Goal: Use online tool/utility: Utilize a website feature to perform a specific function

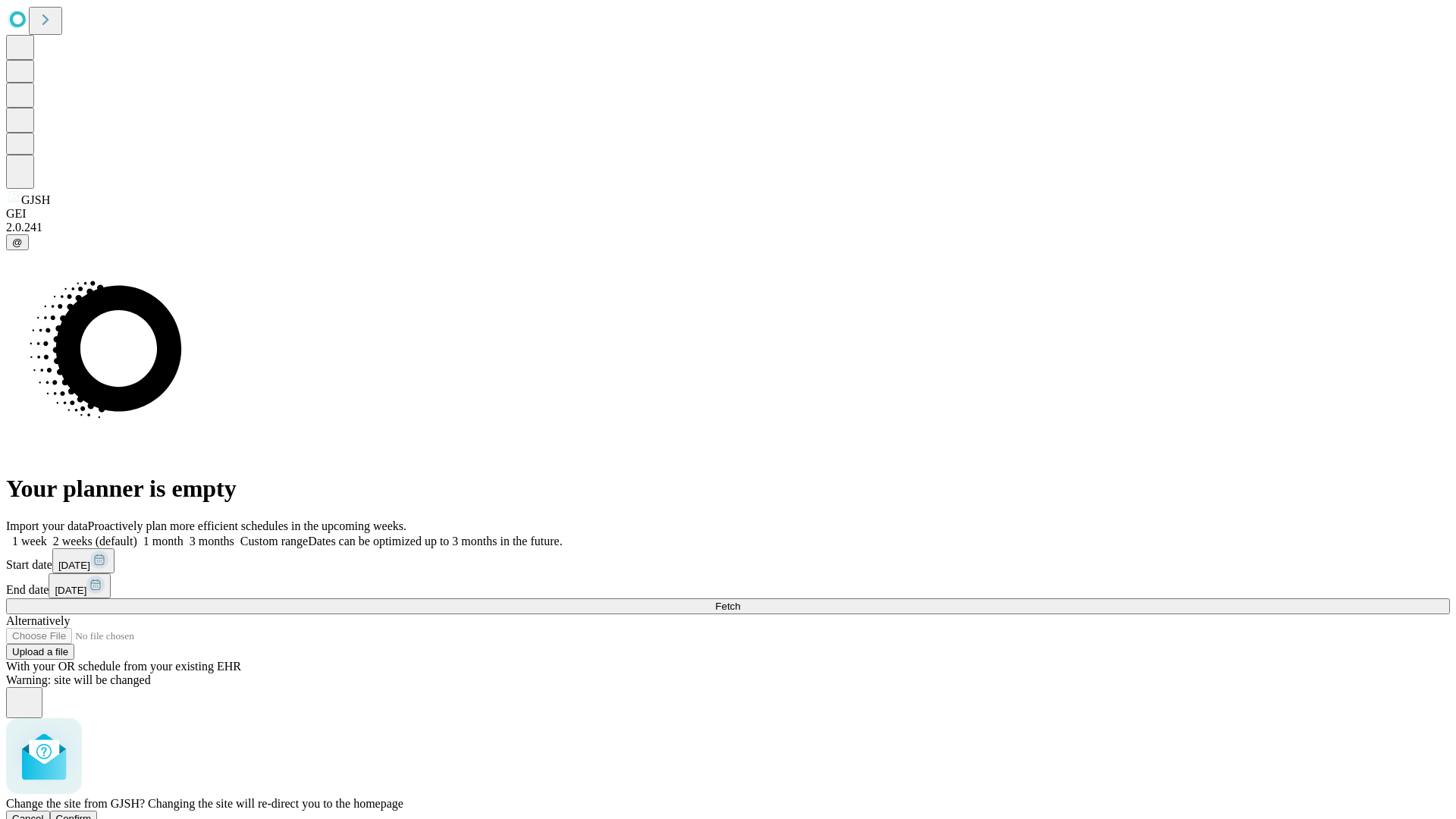
click at [92, 813] on span "Confirm" at bounding box center [74, 818] width 35 height 11
click at [138, 535] on label "2 weeks (default)" at bounding box center [92, 541] width 90 height 13
click at [740, 601] on span "Fetch" at bounding box center [727, 607] width 25 height 11
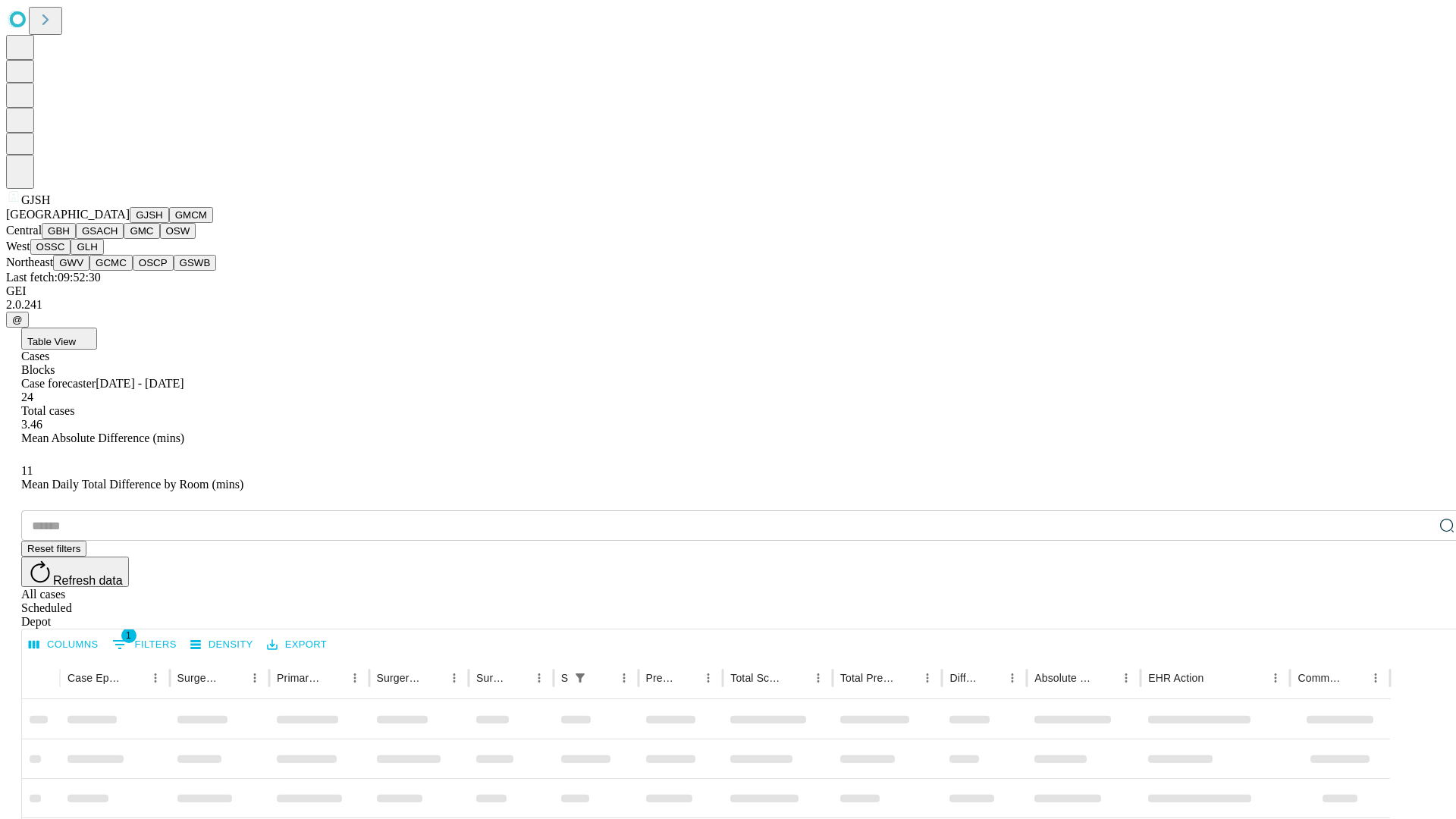
click at [169, 223] on button "GMCM" at bounding box center [191, 215] width 44 height 16
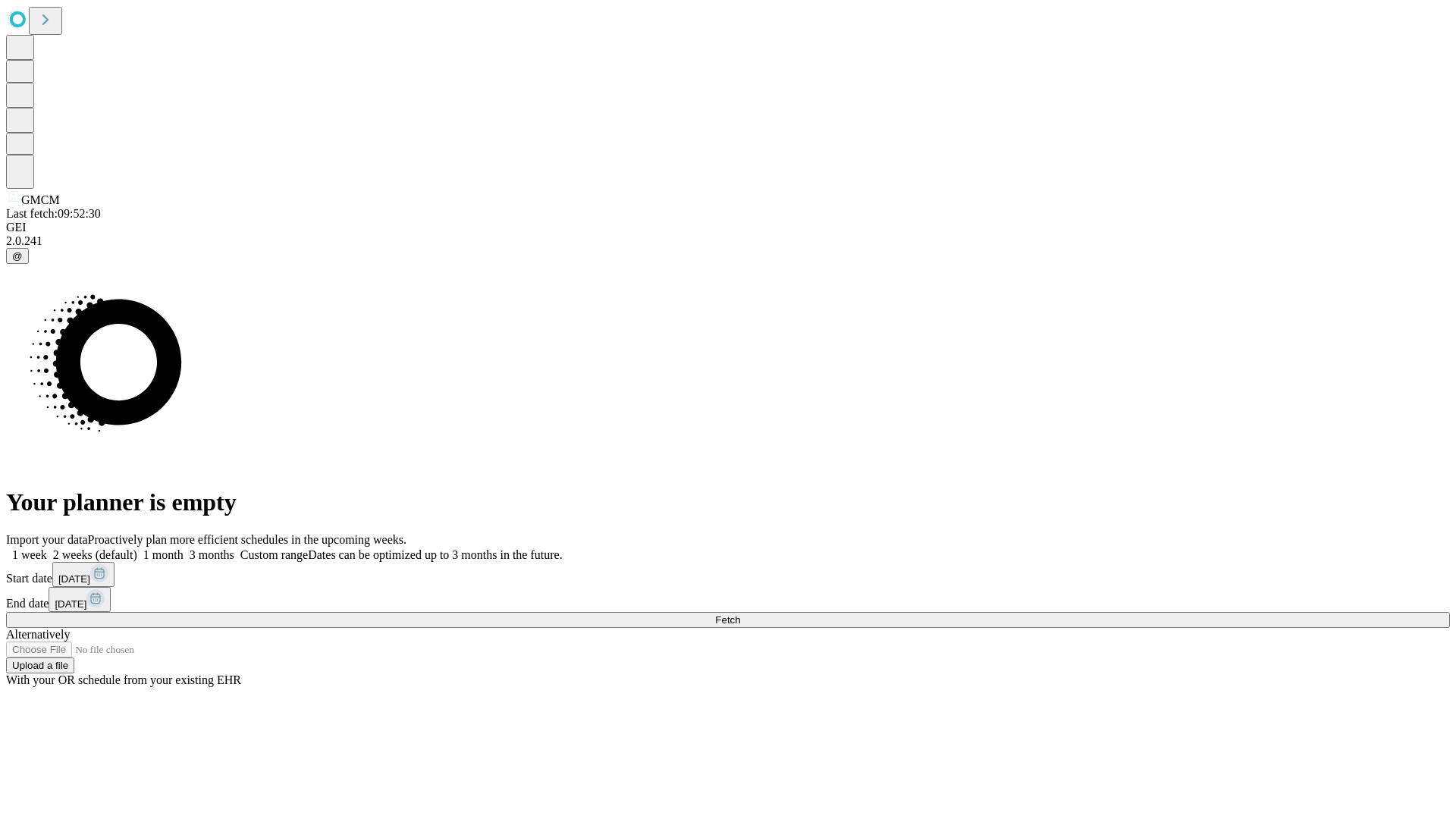
click at [138, 548] on label "2 weeks (default)" at bounding box center [92, 554] width 90 height 13
click at [740, 614] on span "Fetch" at bounding box center [727, 619] width 25 height 11
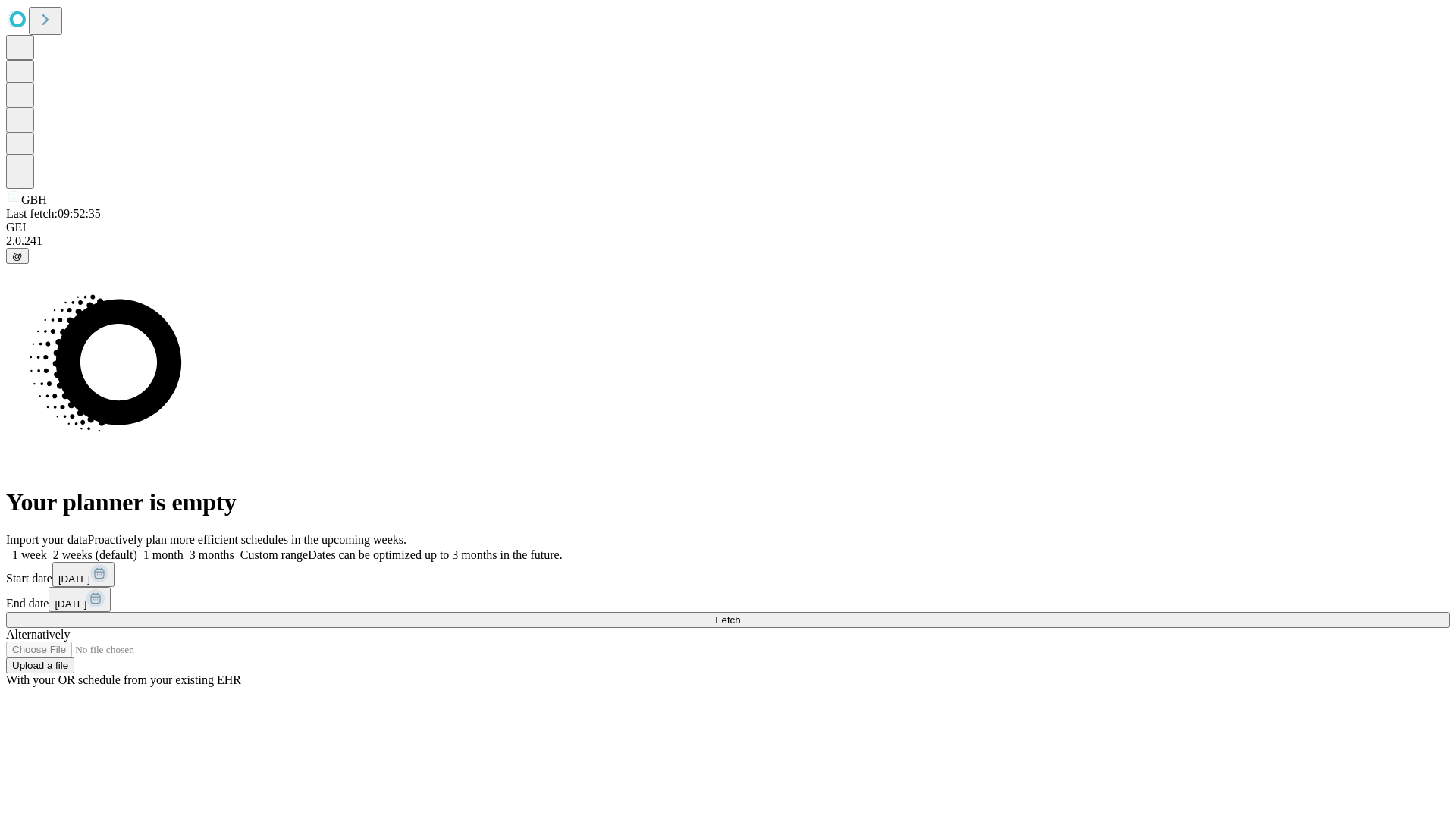
click at [138, 548] on label "2 weeks (default)" at bounding box center [92, 554] width 90 height 13
click at [740, 614] on span "Fetch" at bounding box center [727, 619] width 25 height 11
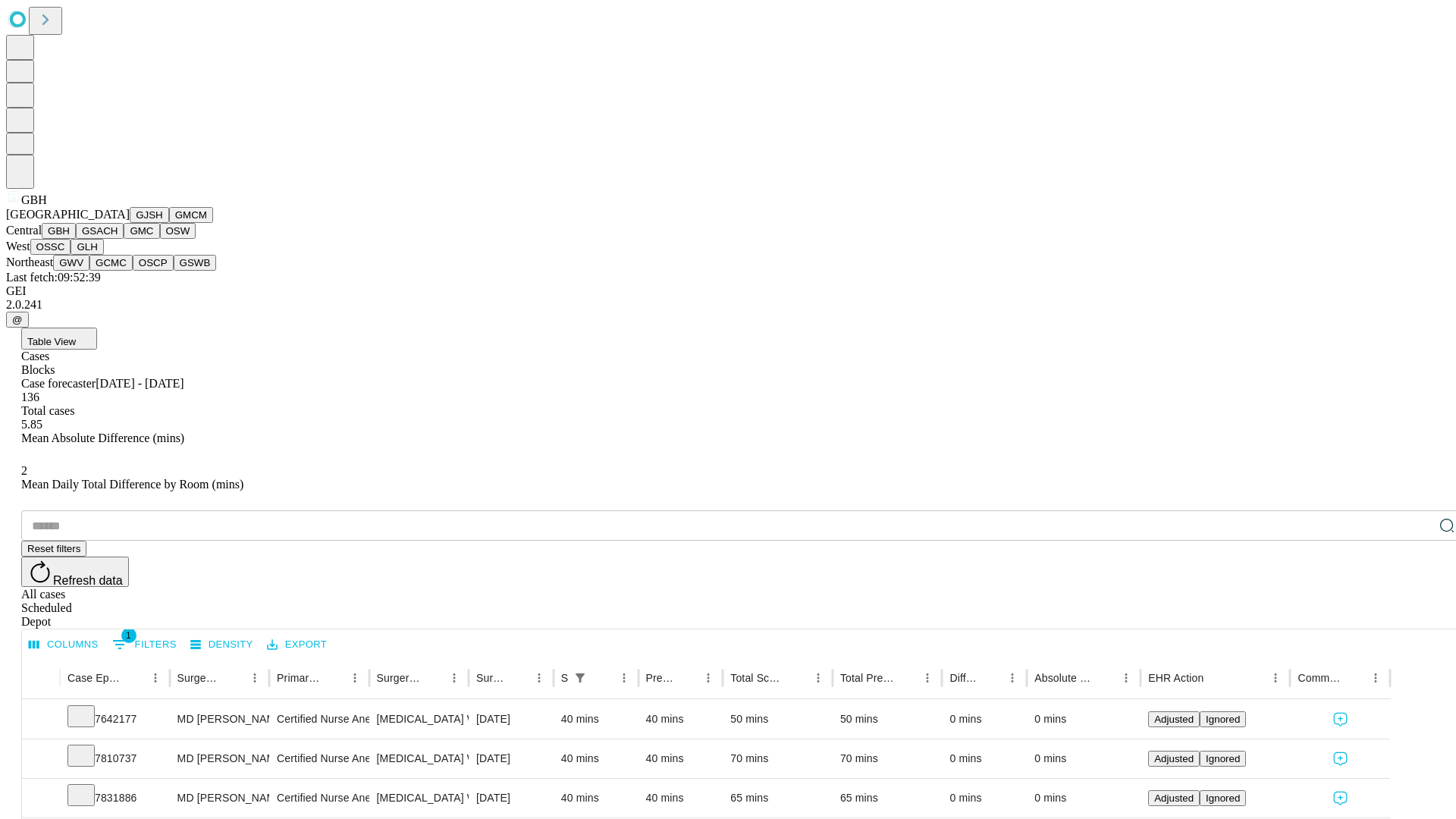
click at [117, 239] on button "GSACH" at bounding box center [99, 231] width 47 height 16
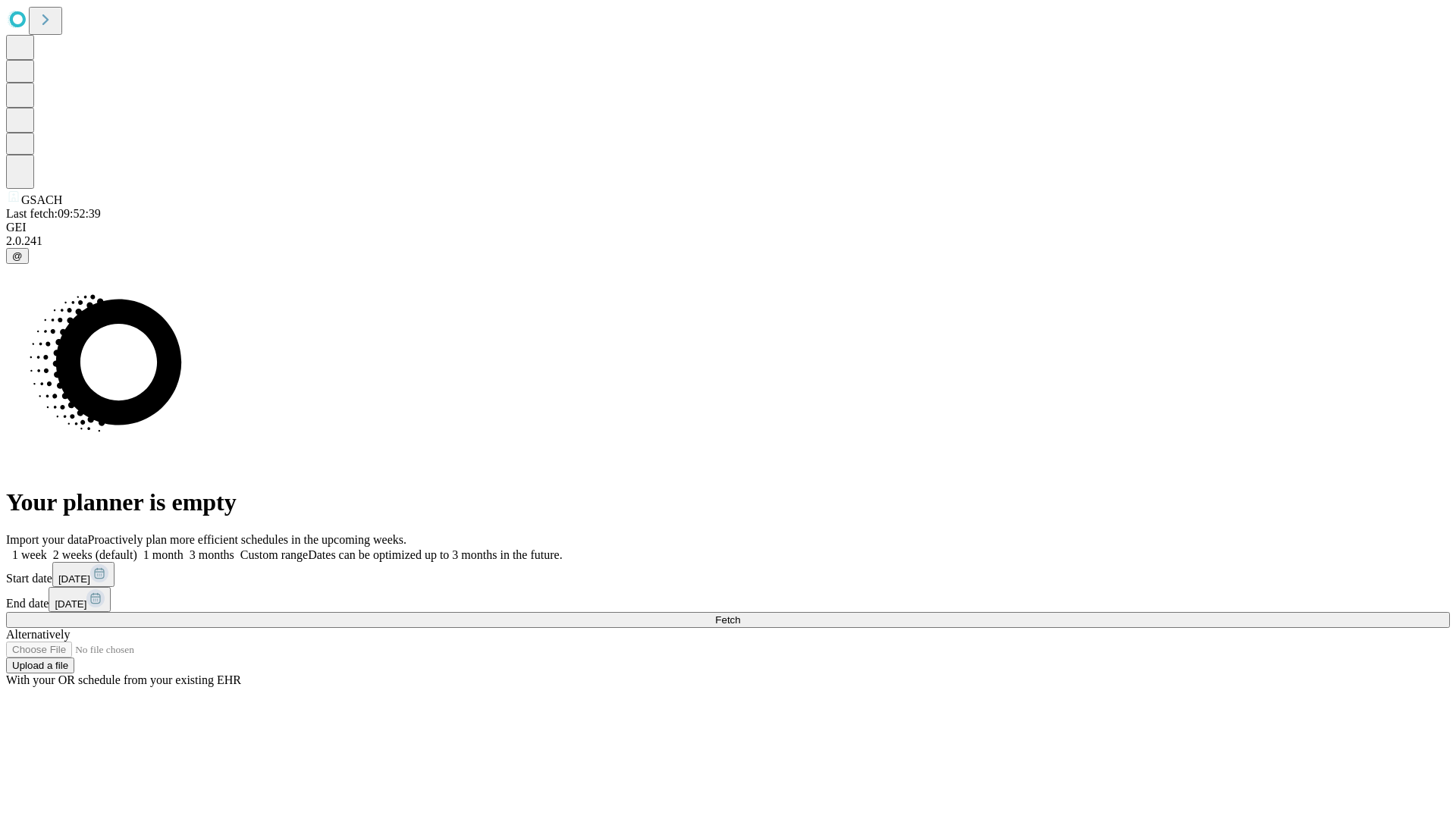
click at [138, 548] on label "2 weeks (default)" at bounding box center [92, 554] width 90 height 13
click at [740, 614] on span "Fetch" at bounding box center [727, 619] width 25 height 11
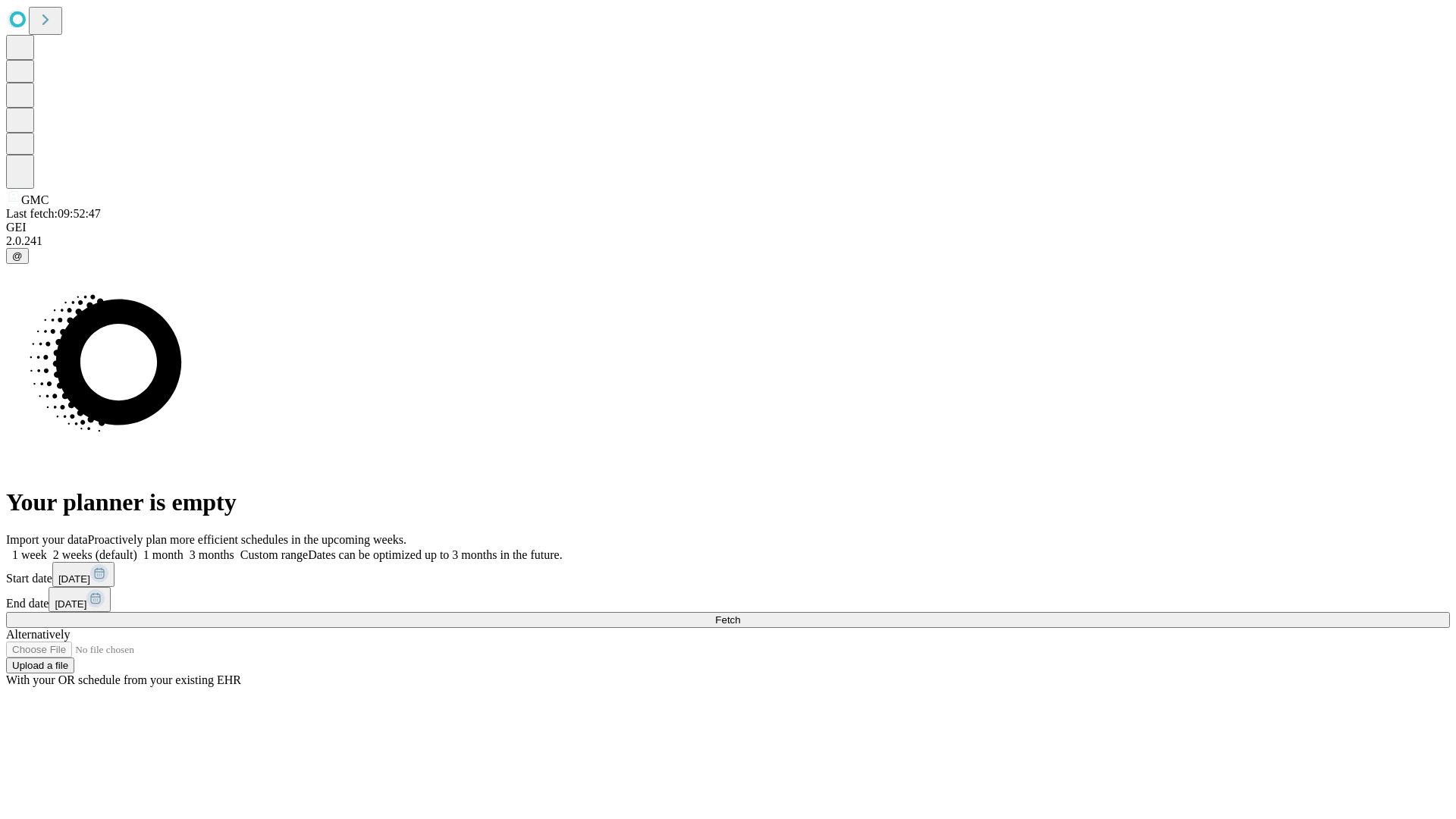
click at [740, 614] on span "Fetch" at bounding box center [727, 619] width 25 height 11
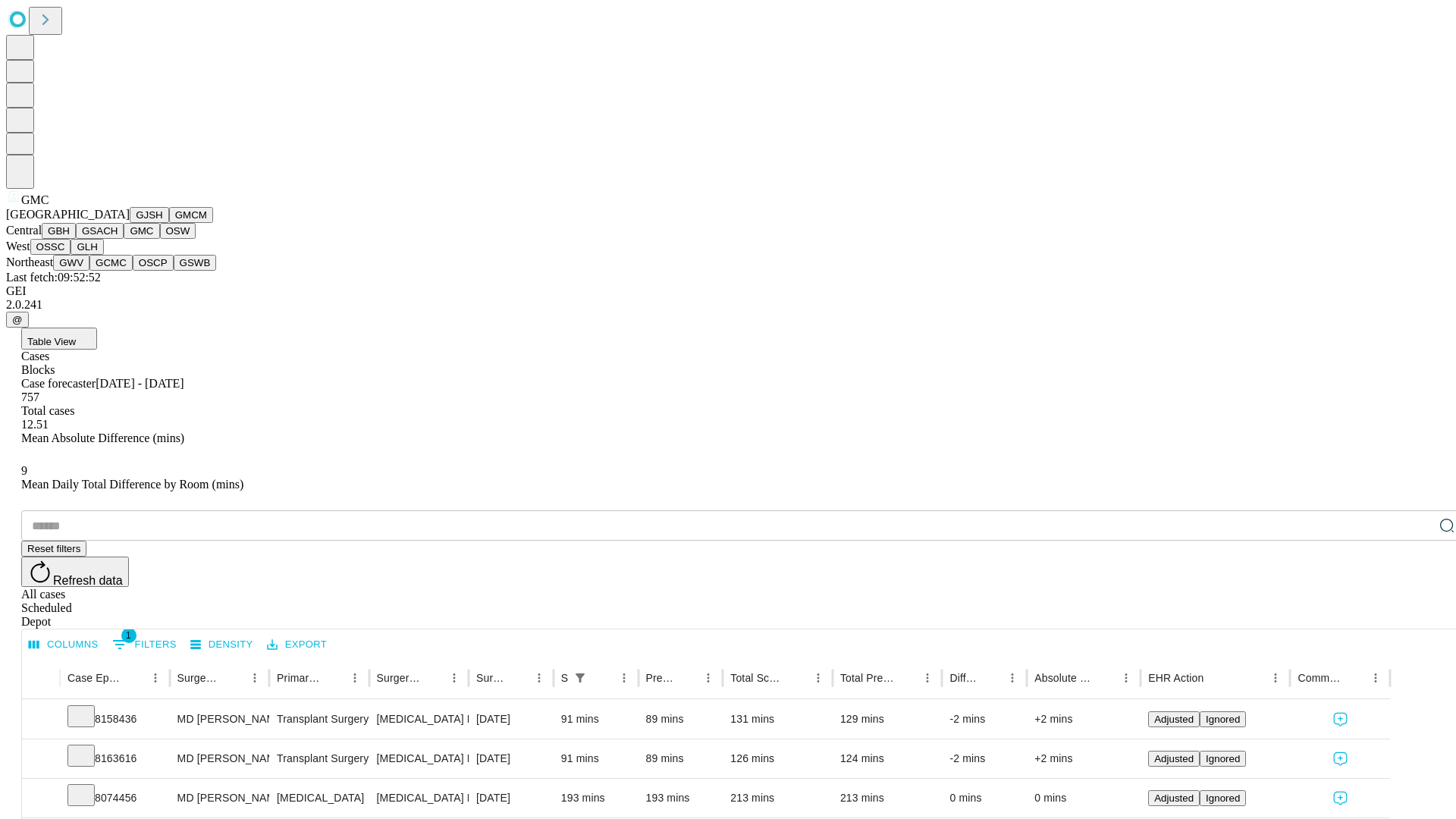
click at [160, 239] on button "OSW" at bounding box center [178, 231] width 36 height 16
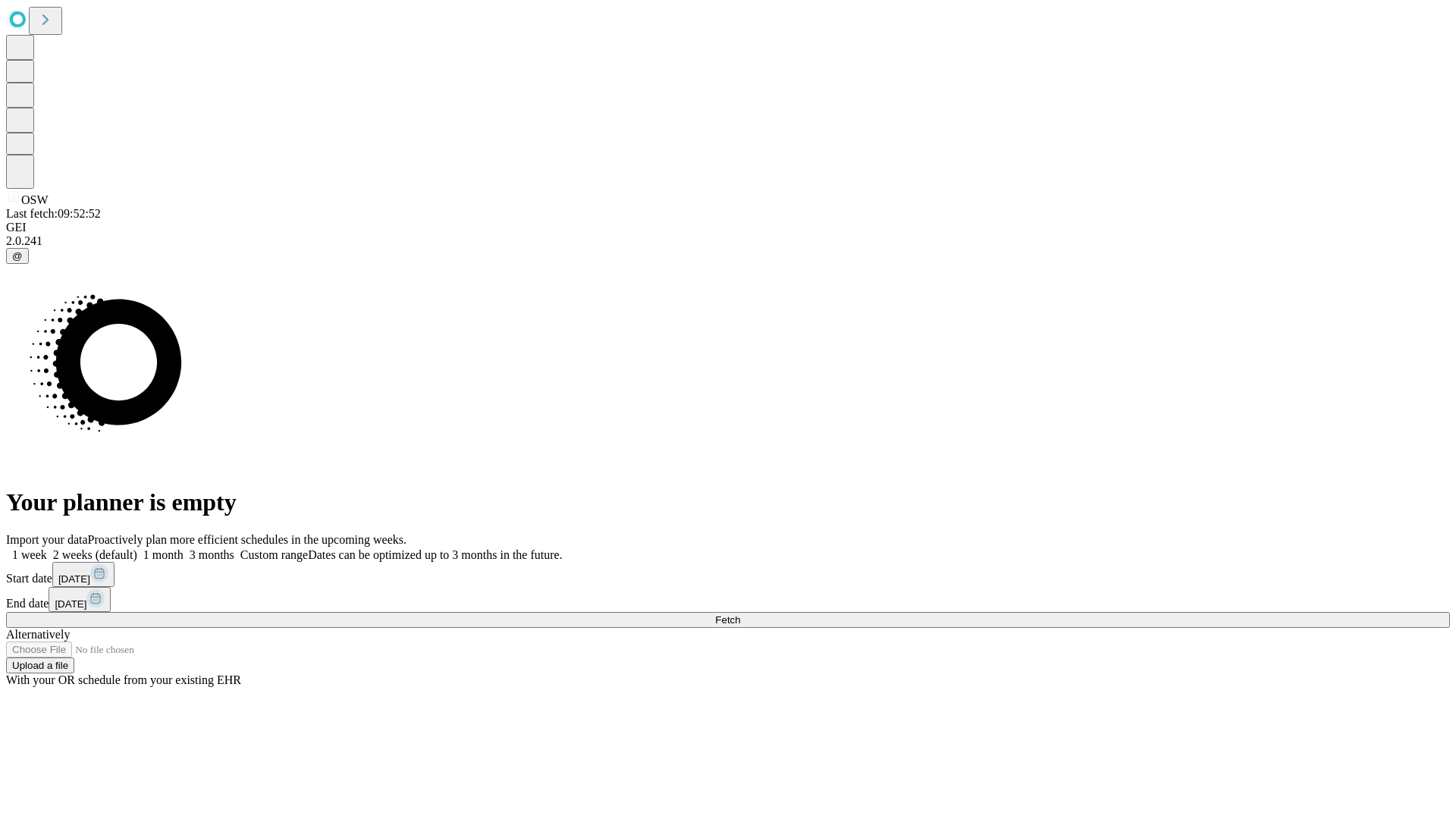
click at [740, 614] on span "Fetch" at bounding box center [727, 619] width 25 height 11
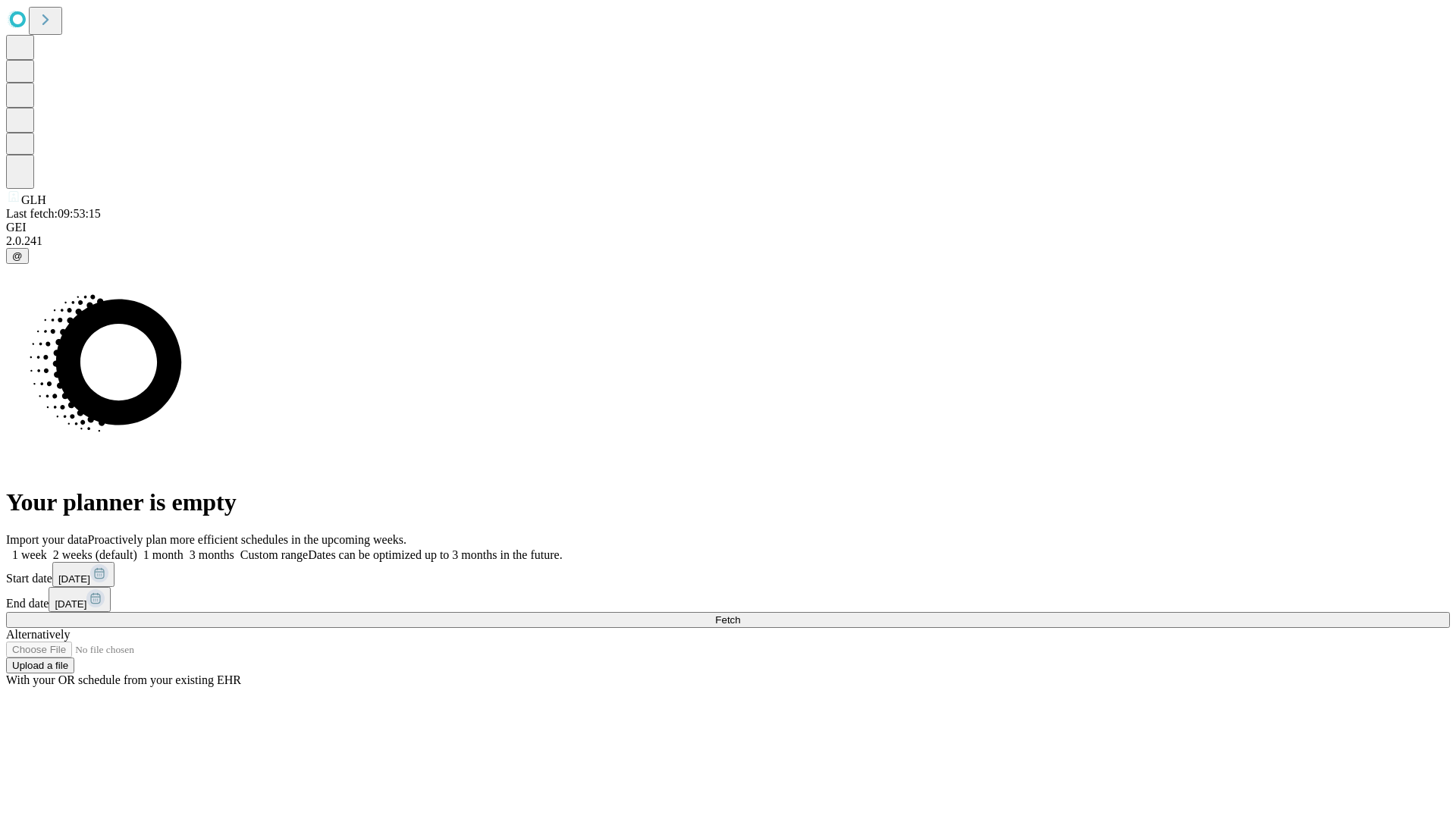
click at [138, 548] on label "2 weeks (default)" at bounding box center [92, 554] width 90 height 13
click at [740, 614] on span "Fetch" at bounding box center [727, 619] width 25 height 11
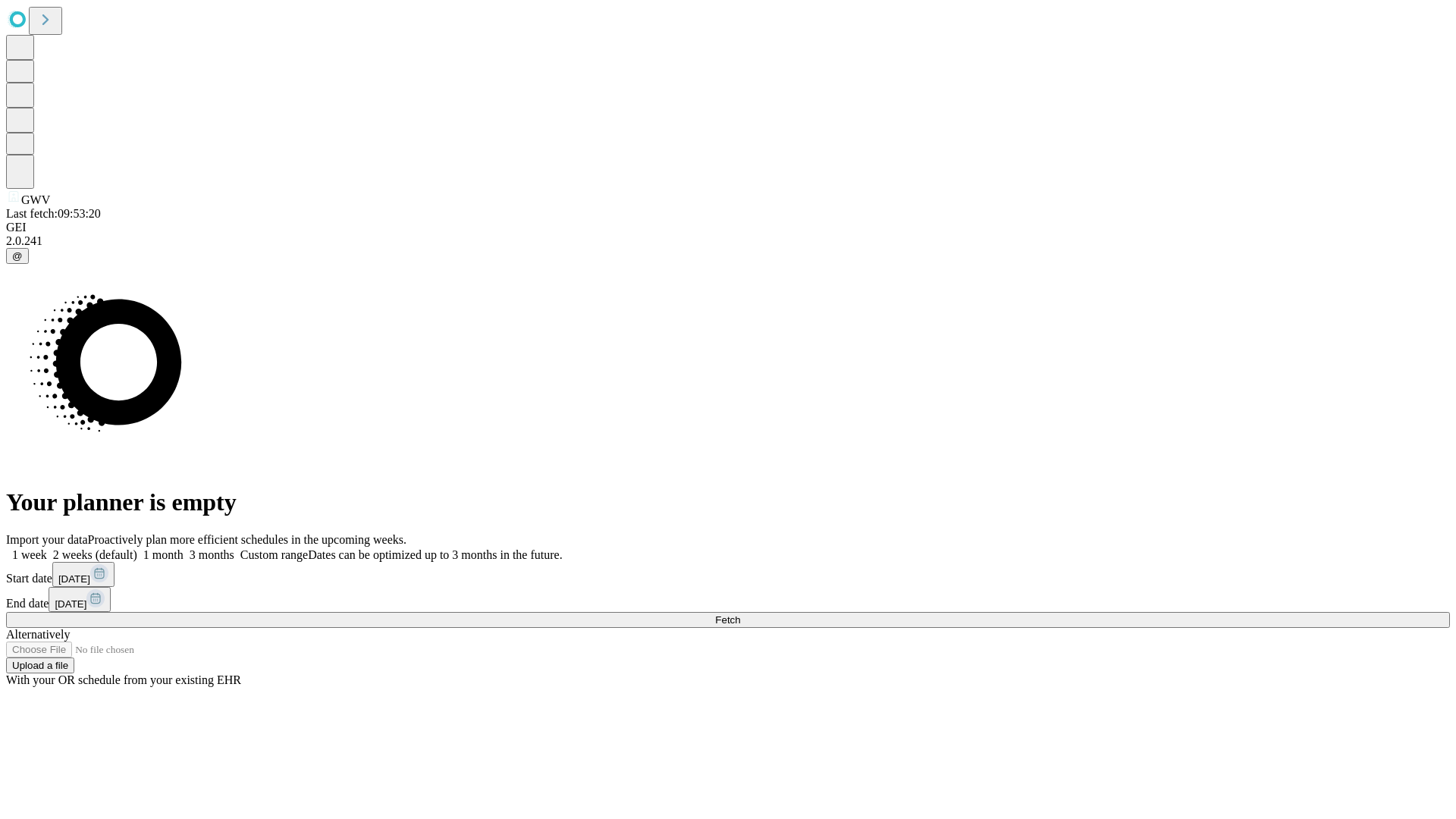
click at [138, 548] on label "2 weeks (default)" at bounding box center [92, 554] width 90 height 13
click at [740, 614] on span "Fetch" at bounding box center [727, 619] width 25 height 11
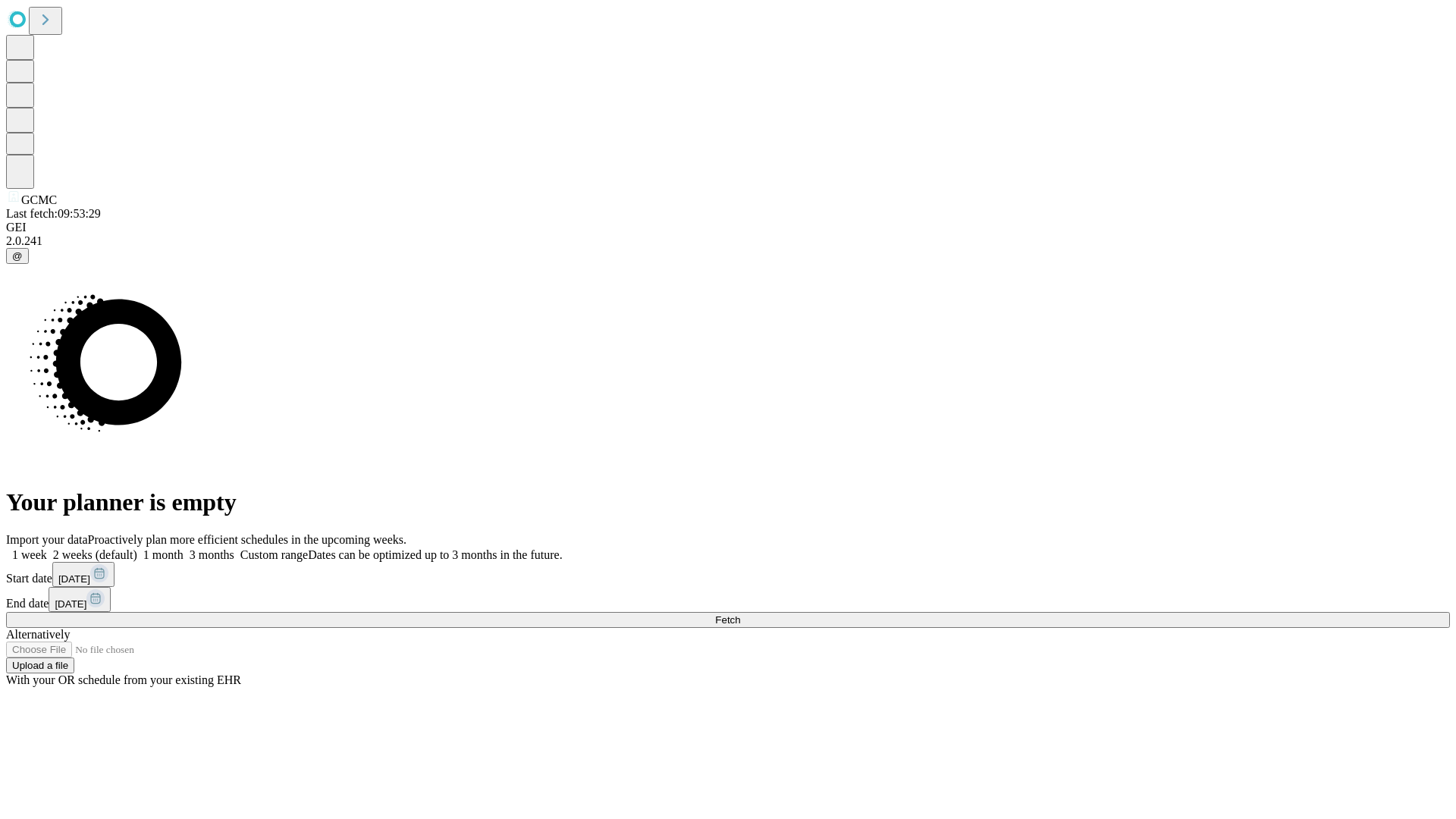
click at [138, 548] on label "2 weeks (default)" at bounding box center [92, 554] width 90 height 13
click at [740, 614] on span "Fetch" at bounding box center [727, 619] width 25 height 11
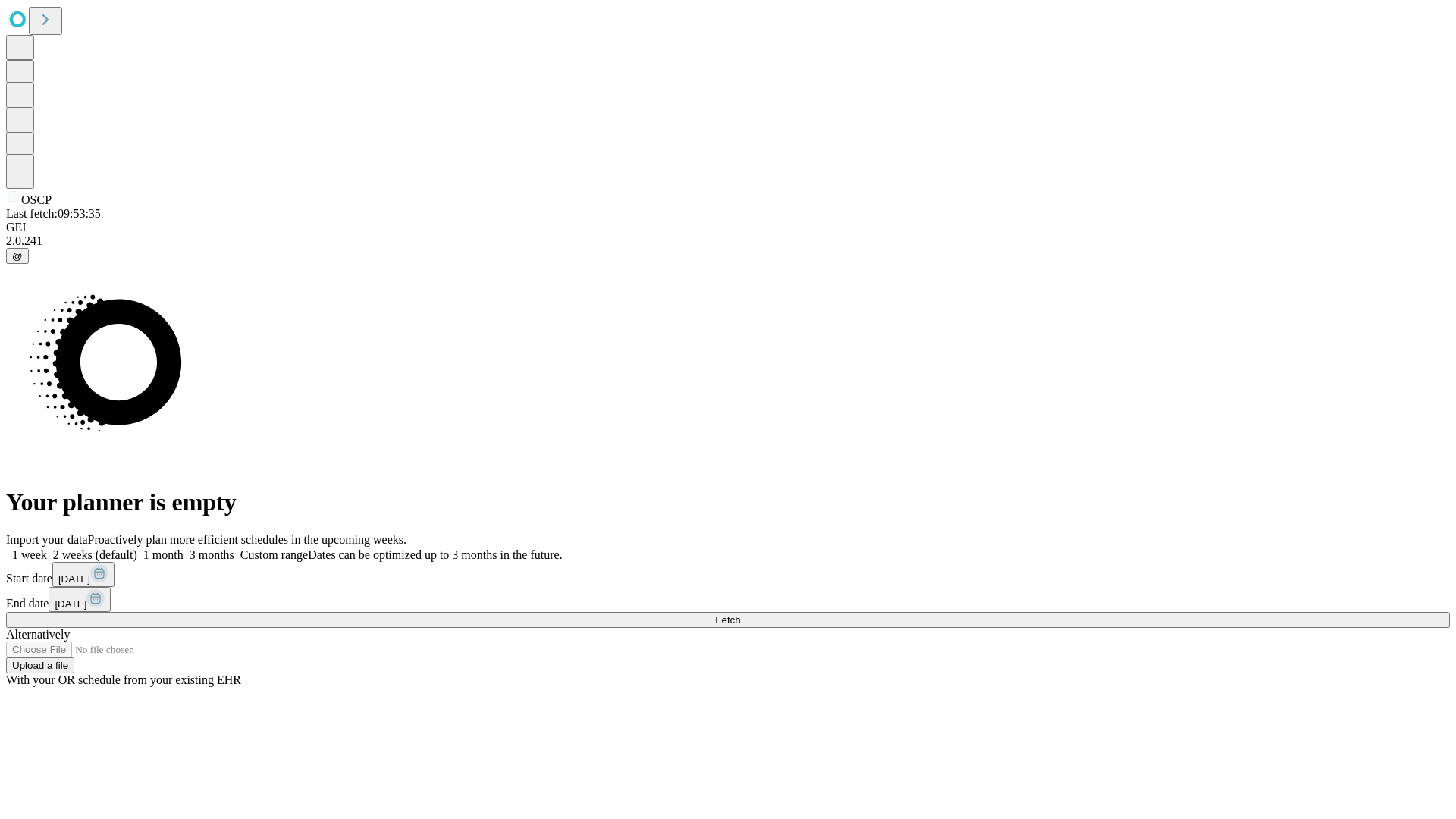
click at [138, 548] on label "2 weeks (default)" at bounding box center [92, 554] width 90 height 13
click at [740, 614] on span "Fetch" at bounding box center [727, 619] width 25 height 11
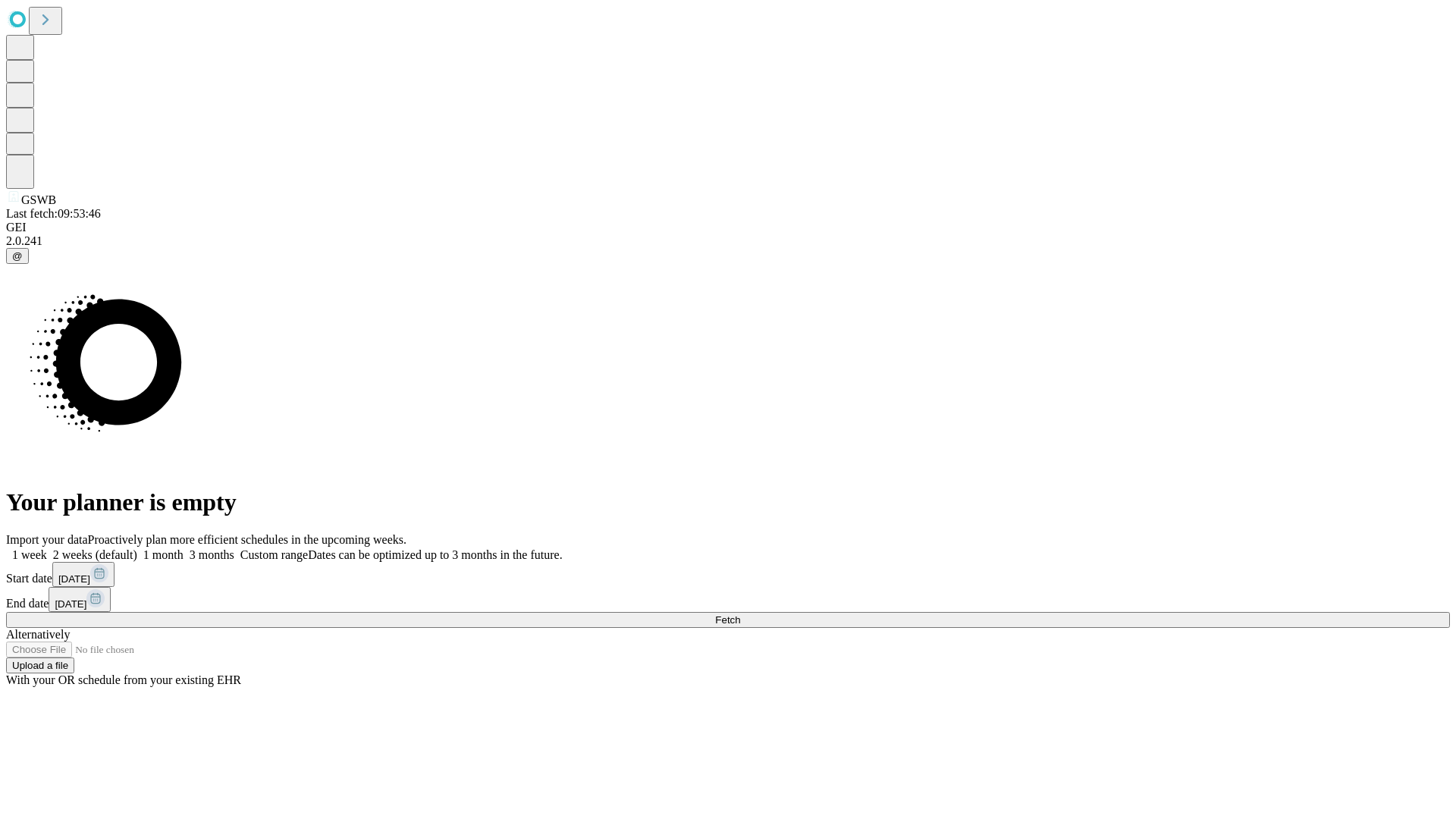
click at [138, 548] on label "2 weeks (default)" at bounding box center [92, 554] width 90 height 13
click at [740, 614] on span "Fetch" at bounding box center [727, 619] width 25 height 11
